Goal: Communication & Community: Answer question/provide support

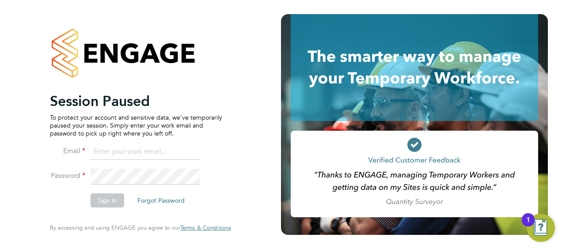
type input "[PERSON_NAME][EMAIL_ADDRESS][PERSON_NAME][DOMAIN_NAME]"
click at [99, 195] on button "Sign In" at bounding box center [108, 201] width 34 height 14
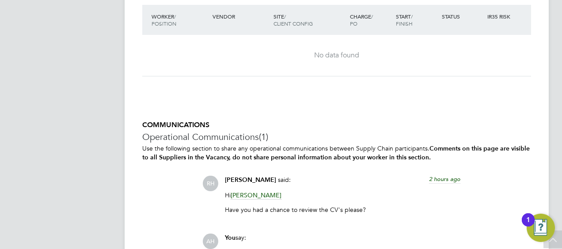
scroll to position [1503, 0]
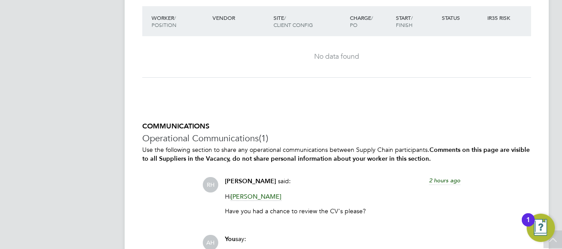
click at [528, 220] on div "1" at bounding box center [528, 225] width 4 height 11
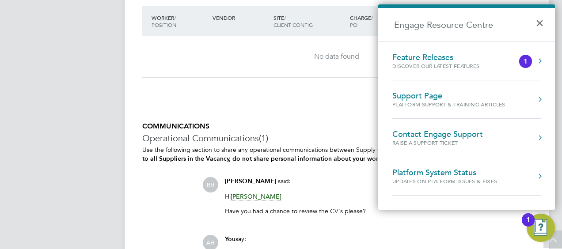
click at [319, 207] on p "Have you had a chance to review the CV's please?" at bounding box center [343, 211] width 236 height 8
click at [537, 20] on button "×" at bounding box center [542, 20] width 13 height 19
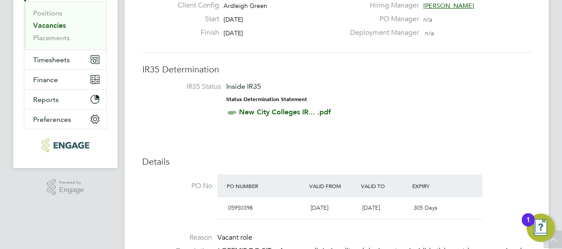
scroll to position [44, 0]
